Goal: Check status: Check status

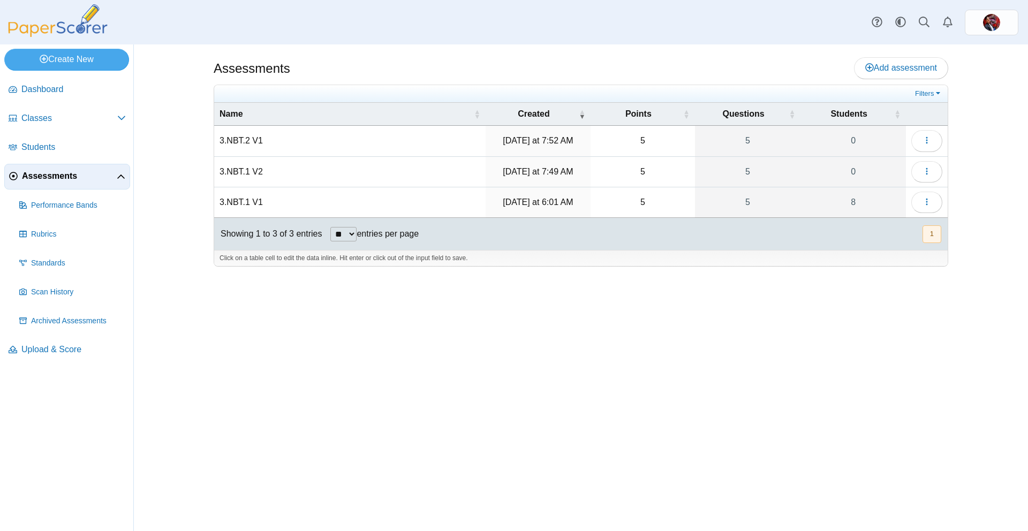
click at [282, 144] on td "3.NBT.2 V1" at bounding box center [349, 141] width 271 height 31
click at [197, 147] on div "Assessments Add assessment 5 5" at bounding box center [580, 287] width 803 height 486
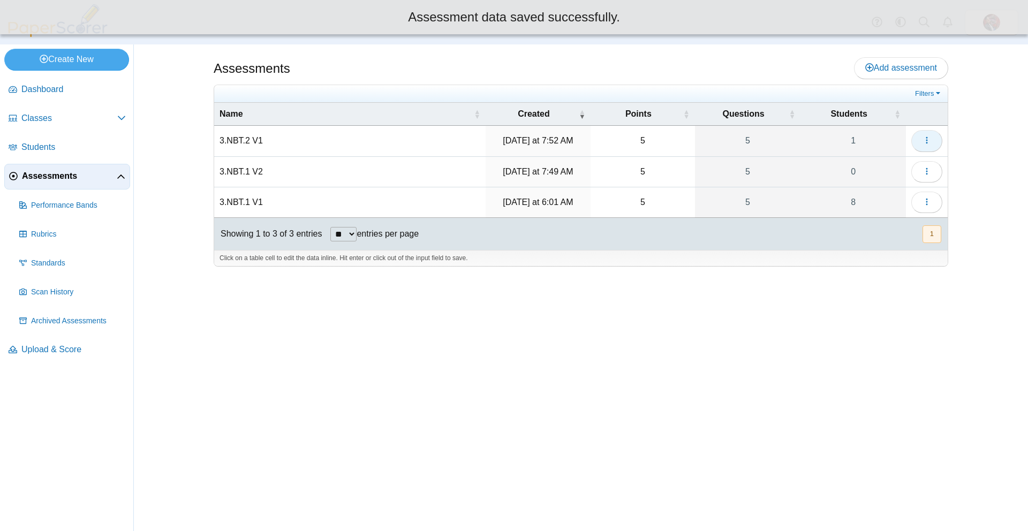
click at [924, 141] on icon "button" at bounding box center [926, 140] width 9 height 9
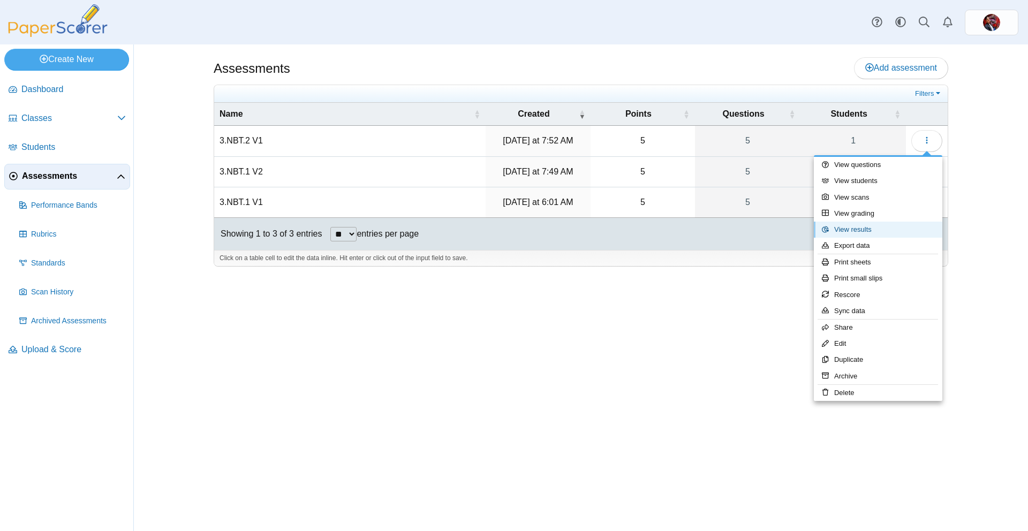
click at [869, 226] on link "View results" at bounding box center [877, 230] width 128 height 16
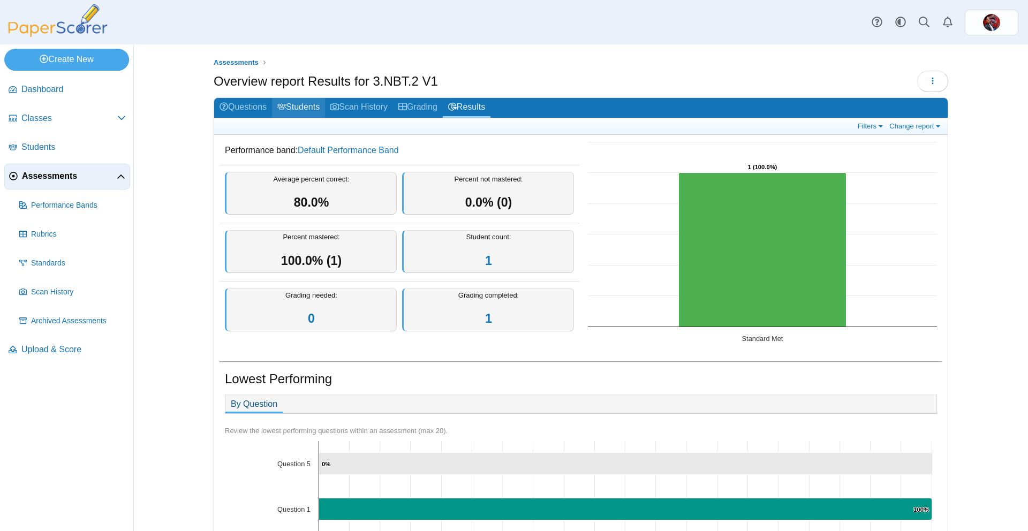
click at [301, 108] on link "Students" at bounding box center [298, 108] width 53 height 20
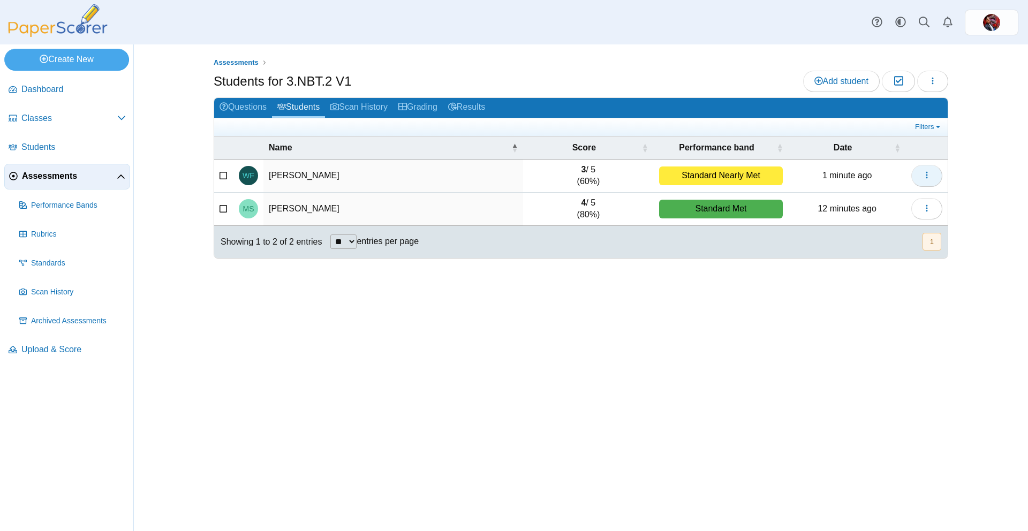
click at [930, 179] on icon "button" at bounding box center [926, 175] width 9 height 9
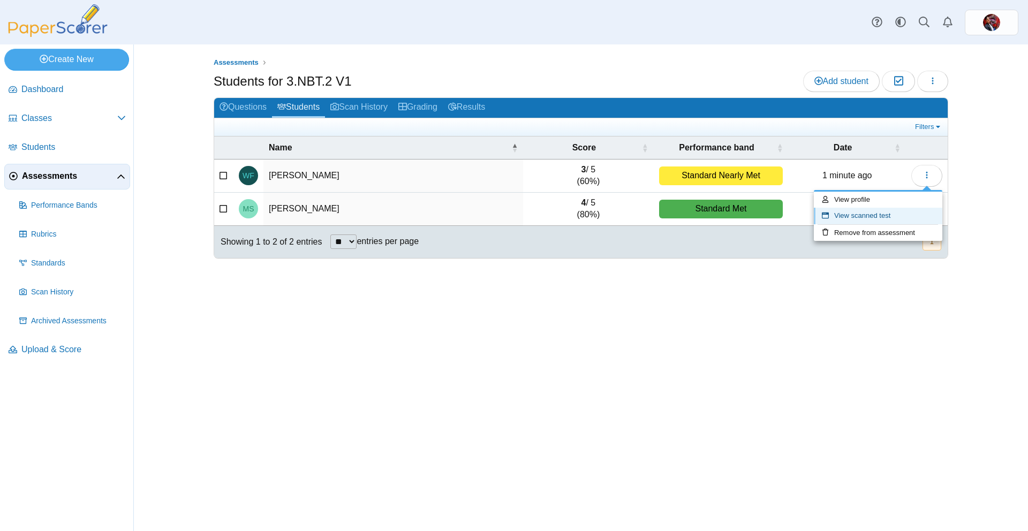
click at [889, 215] on link "View scanned test" at bounding box center [877, 216] width 128 height 16
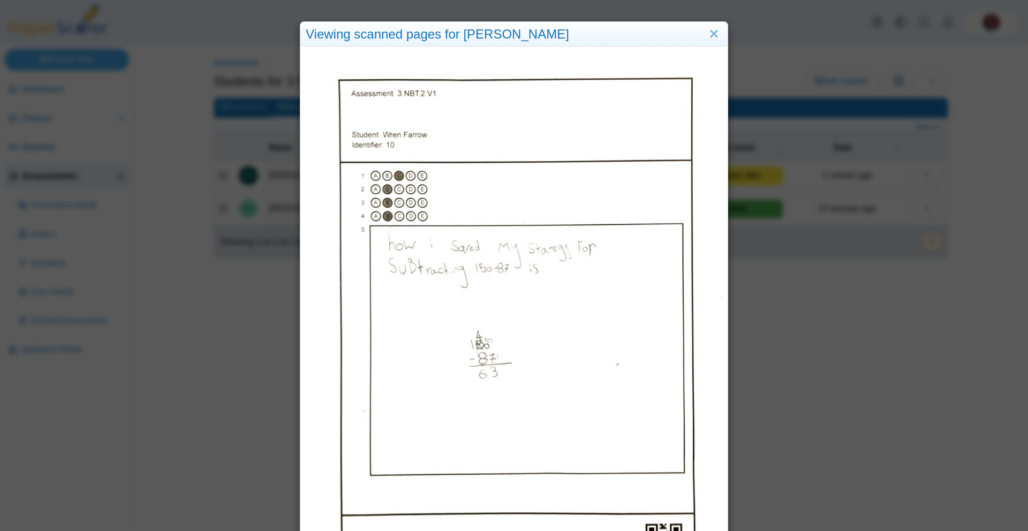
click at [889, 215] on div "Viewing scanned pages for Wren Farrow" at bounding box center [514, 265] width 1028 height 531
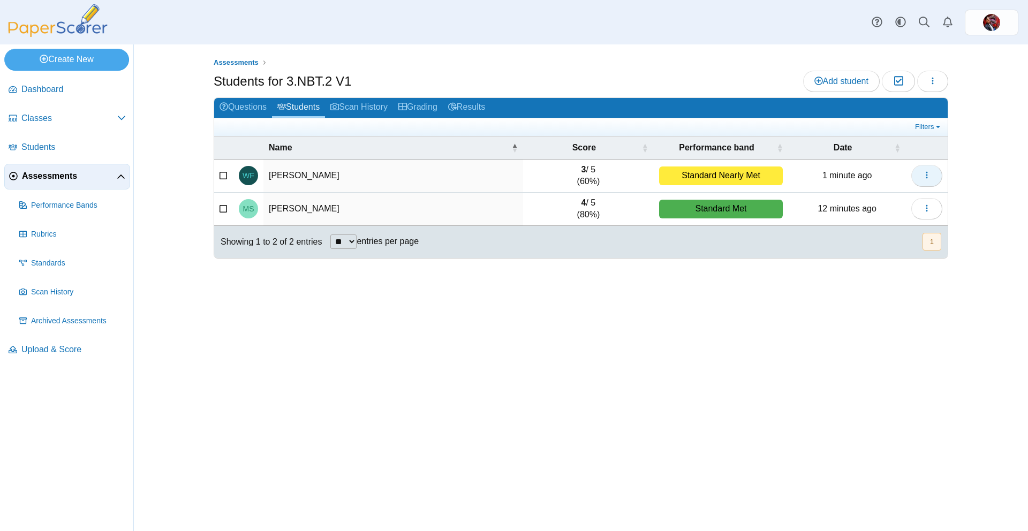
click at [932, 176] on button "button" at bounding box center [926, 175] width 31 height 21
click at [698, 177] on div "Standard Nearly Met" at bounding box center [721, 175] width 124 height 19
click at [222, 177] on icon at bounding box center [223, 174] width 9 height 7
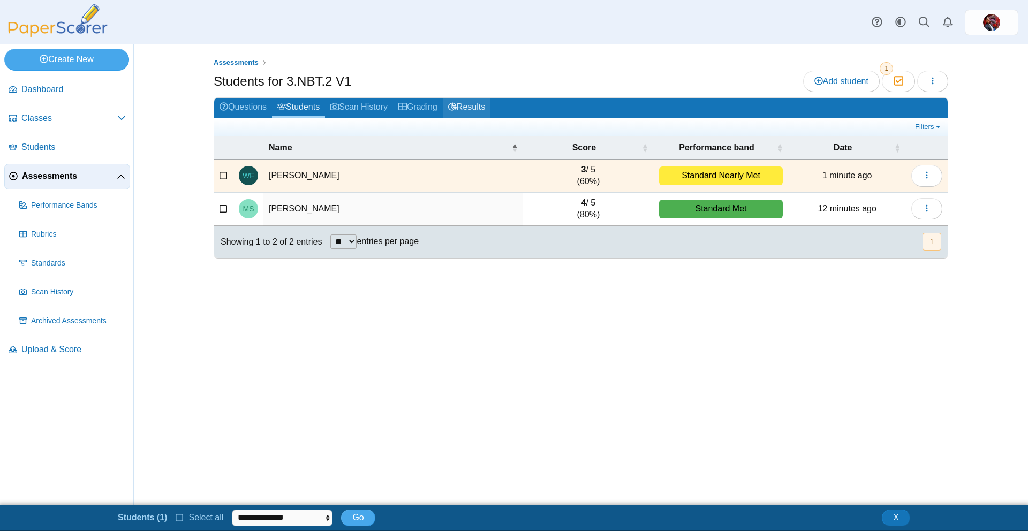
click at [473, 114] on link "Results" at bounding box center [467, 108] width 48 height 20
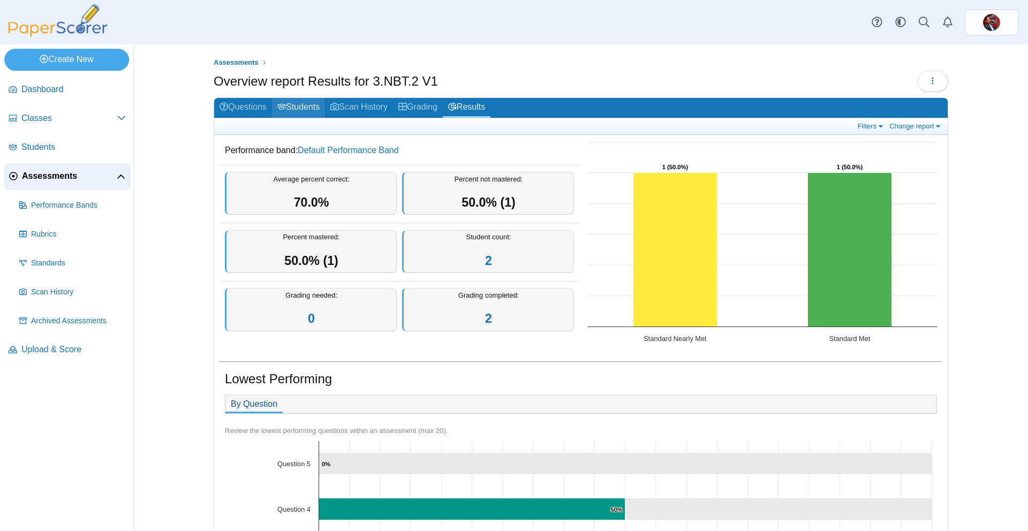
click at [306, 109] on link "Students" at bounding box center [298, 108] width 53 height 20
